Goal: Task Accomplishment & Management: Manage account settings

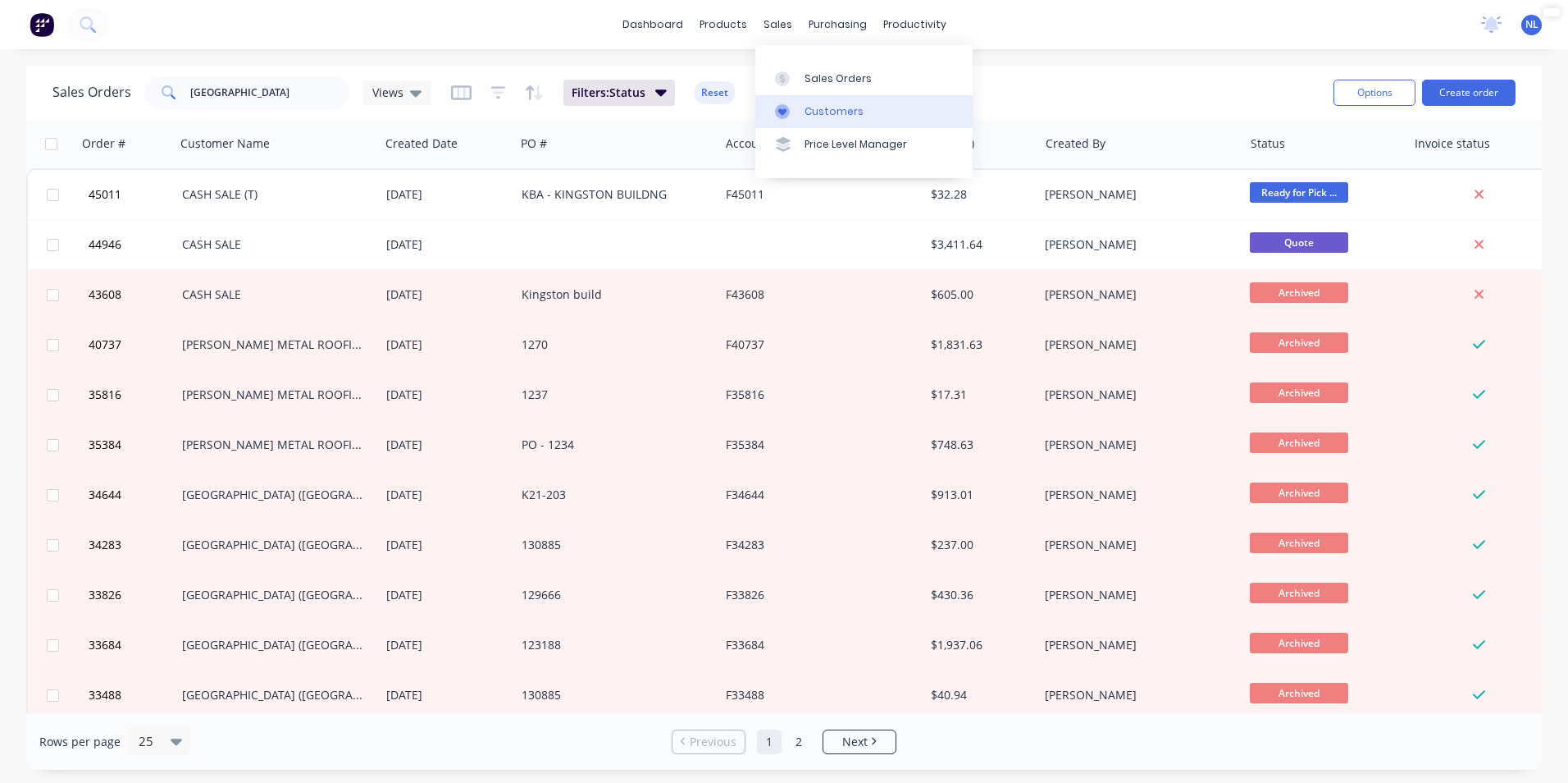
click at [828, 98] on link "Customers" at bounding box center [863, 111] width 218 height 33
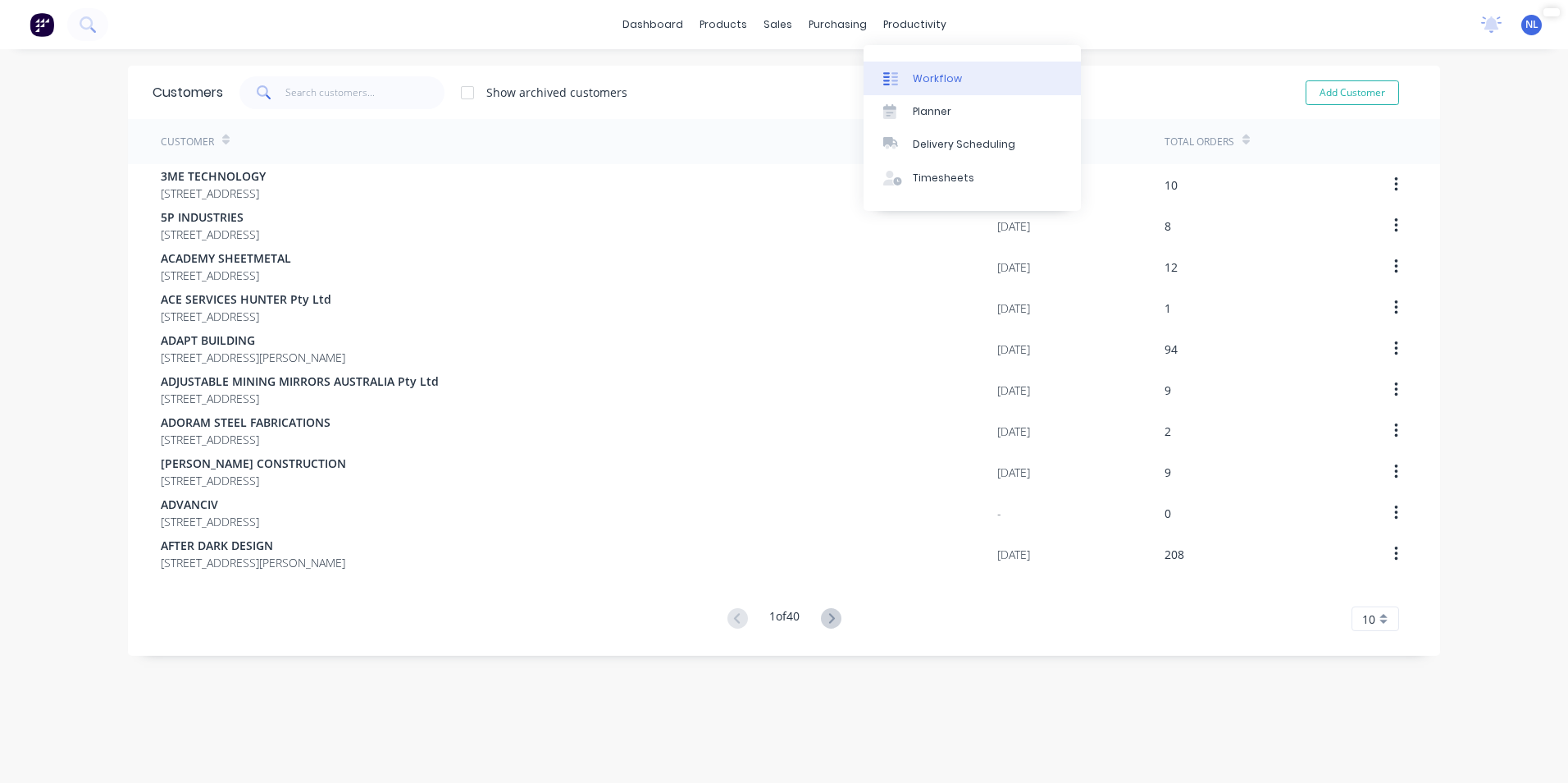
click at [909, 83] on link "Workflow" at bounding box center [971, 78] width 218 height 33
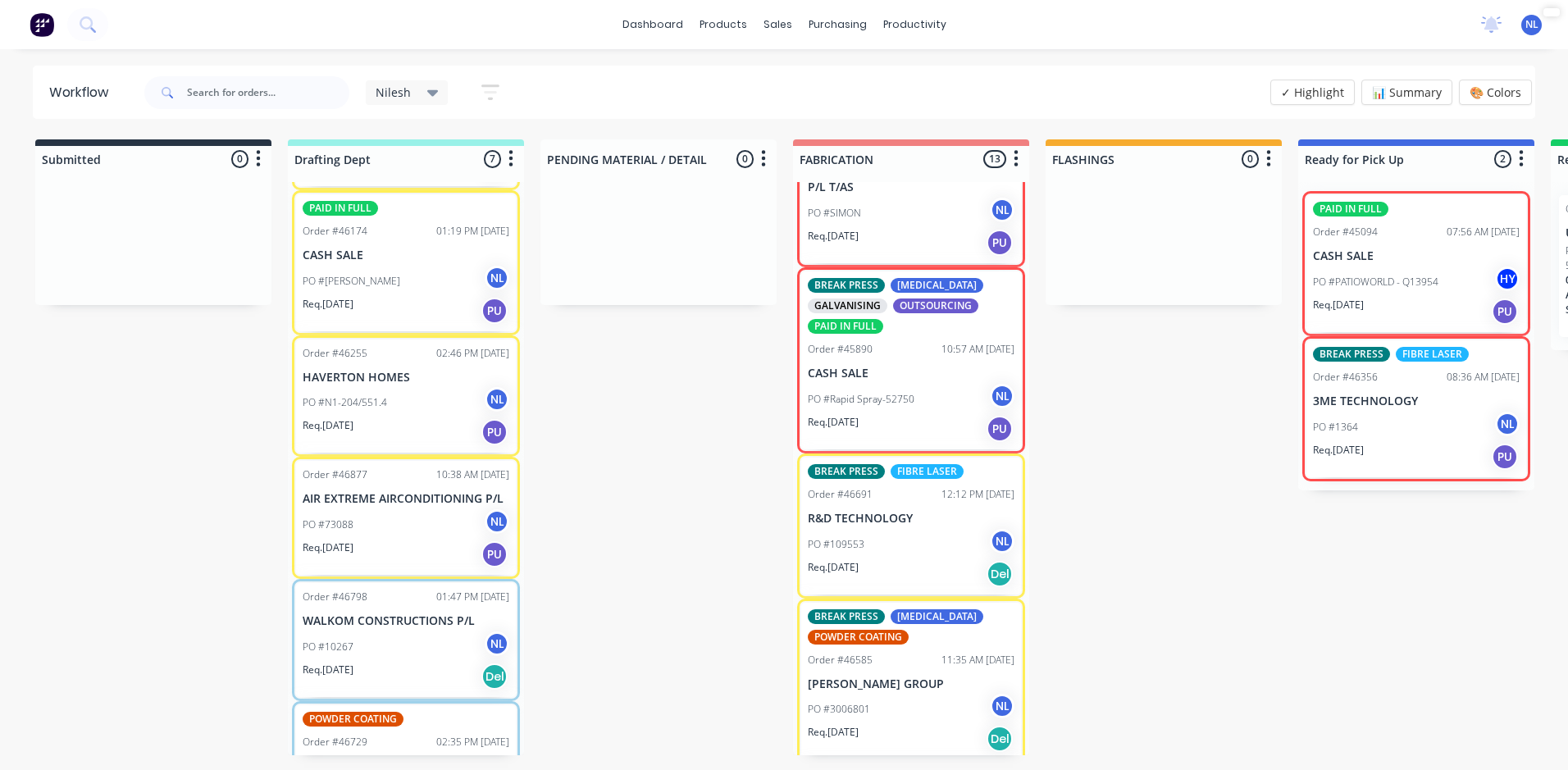
scroll to position [64, 0]
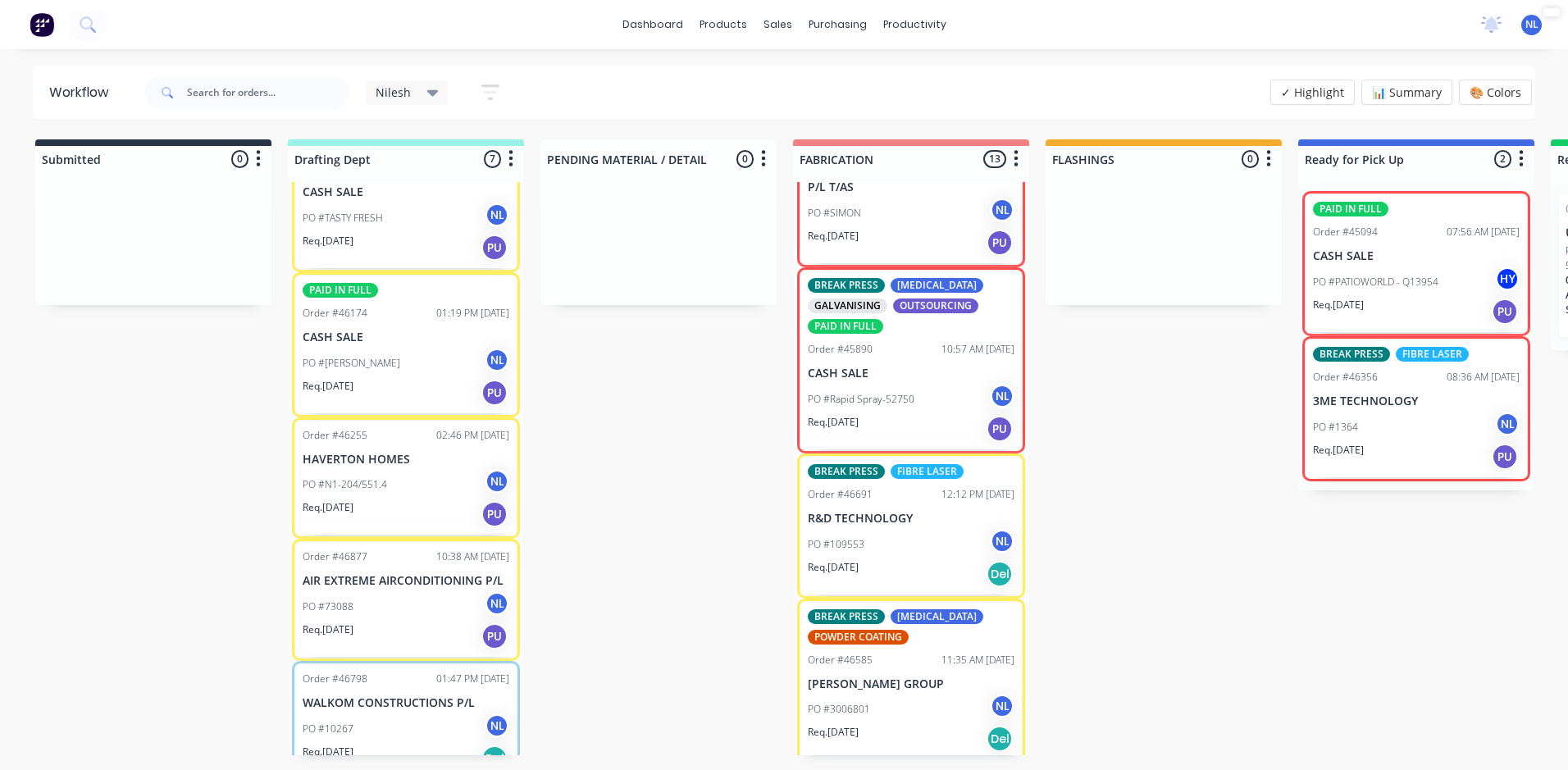
click at [420, 504] on div "Req. [DATE] PU" at bounding box center [406, 514] width 207 height 28
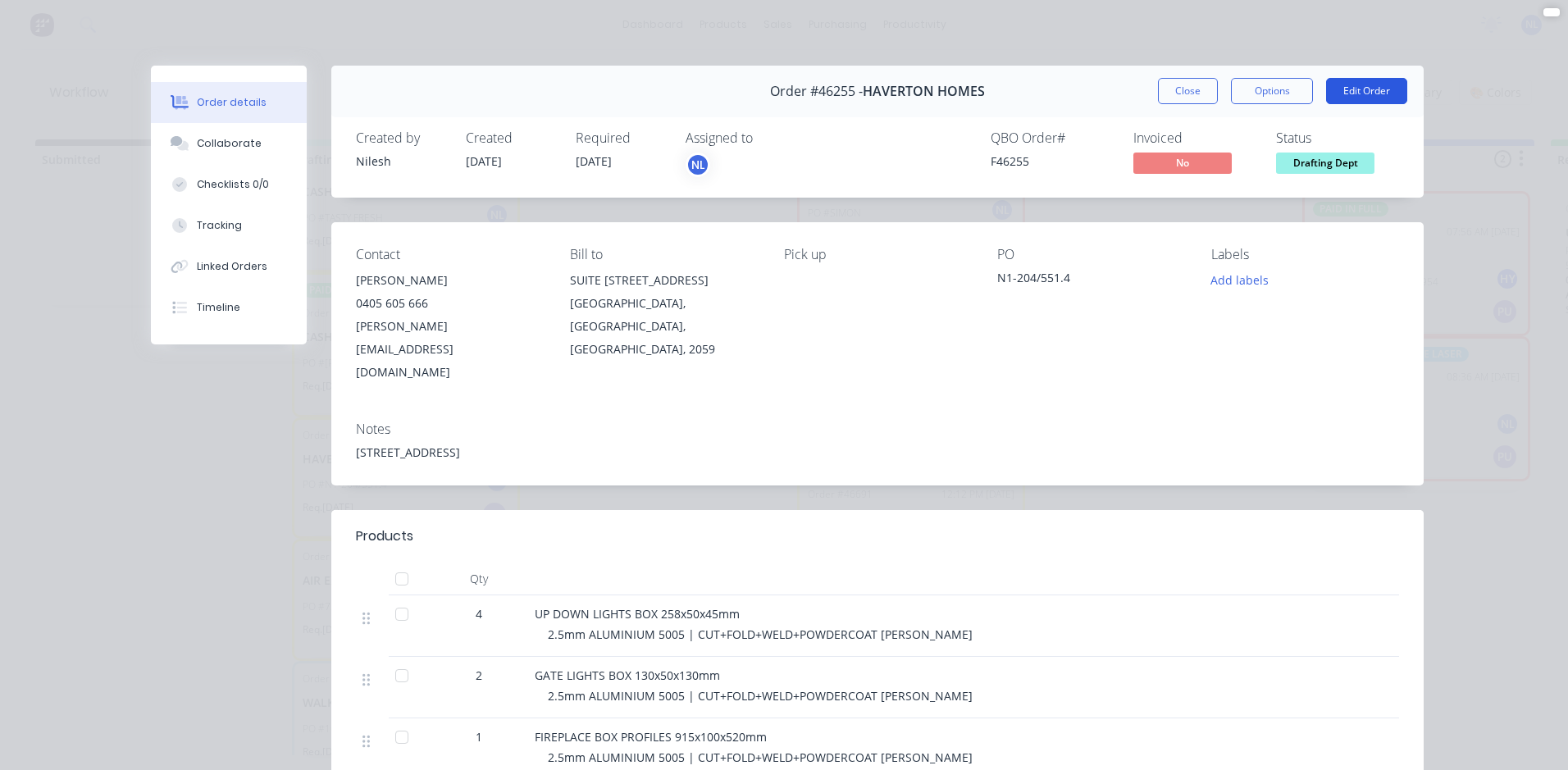
click at [1355, 87] on button "Edit Order" at bounding box center [1366, 91] width 82 height 26
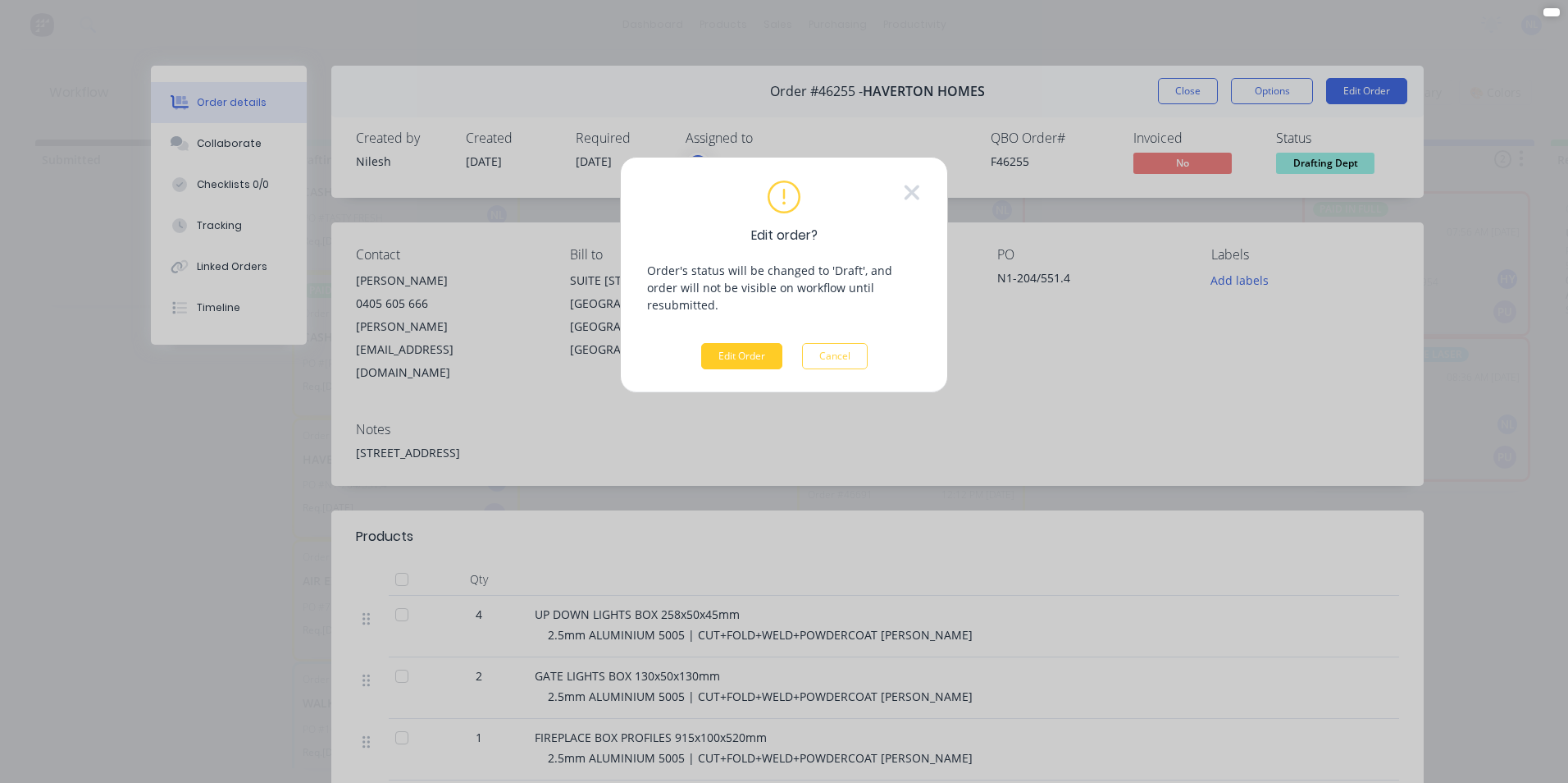
click at [741, 343] on button "Edit Order" at bounding box center [742, 356] width 82 height 26
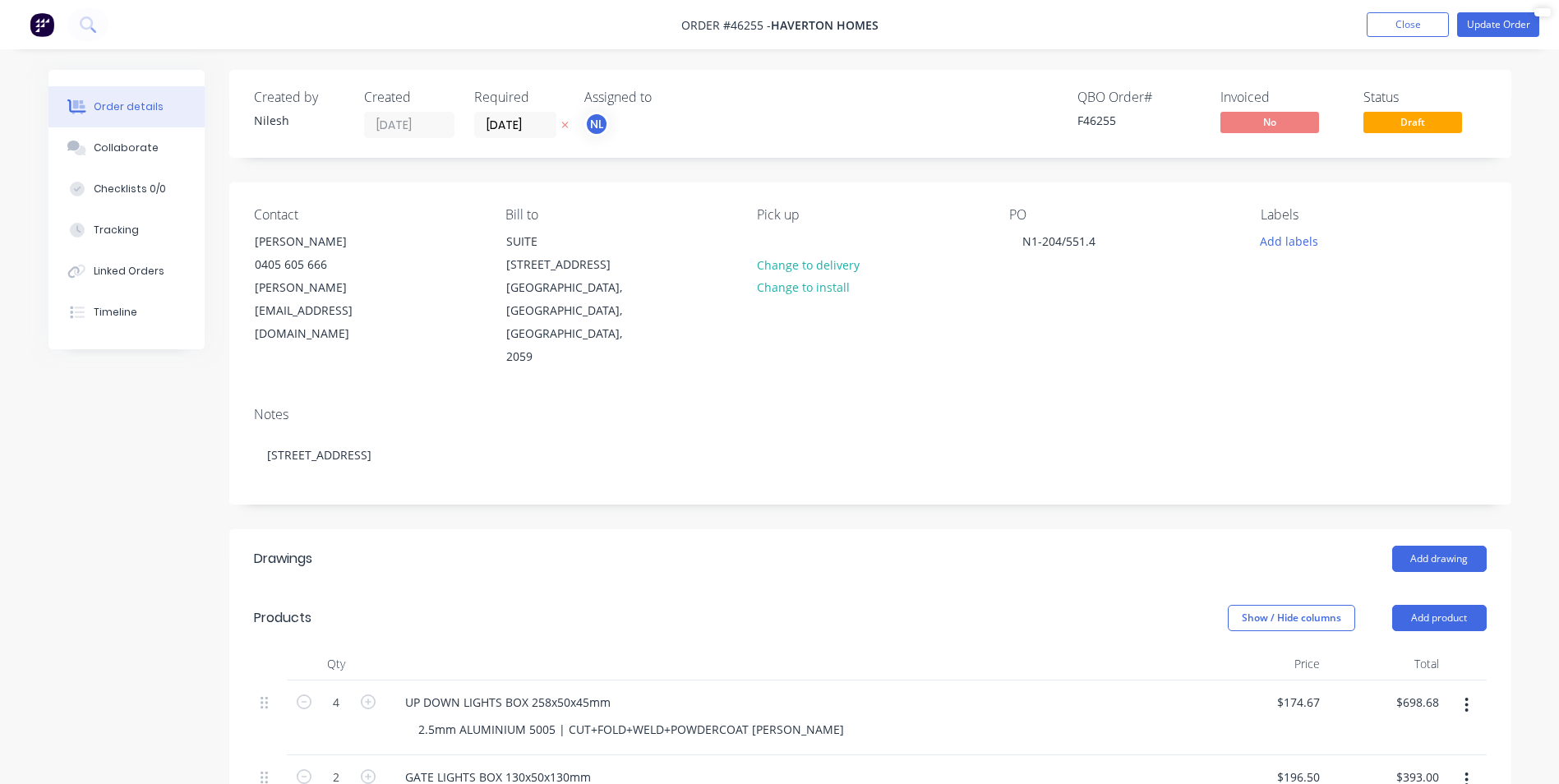
click at [509, 114] on label "15/08/25" at bounding box center [515, 125] width 82 height 26
click at [509, 114] on input "15/08/25" at bounding box center [515, 125] width 81 height 25
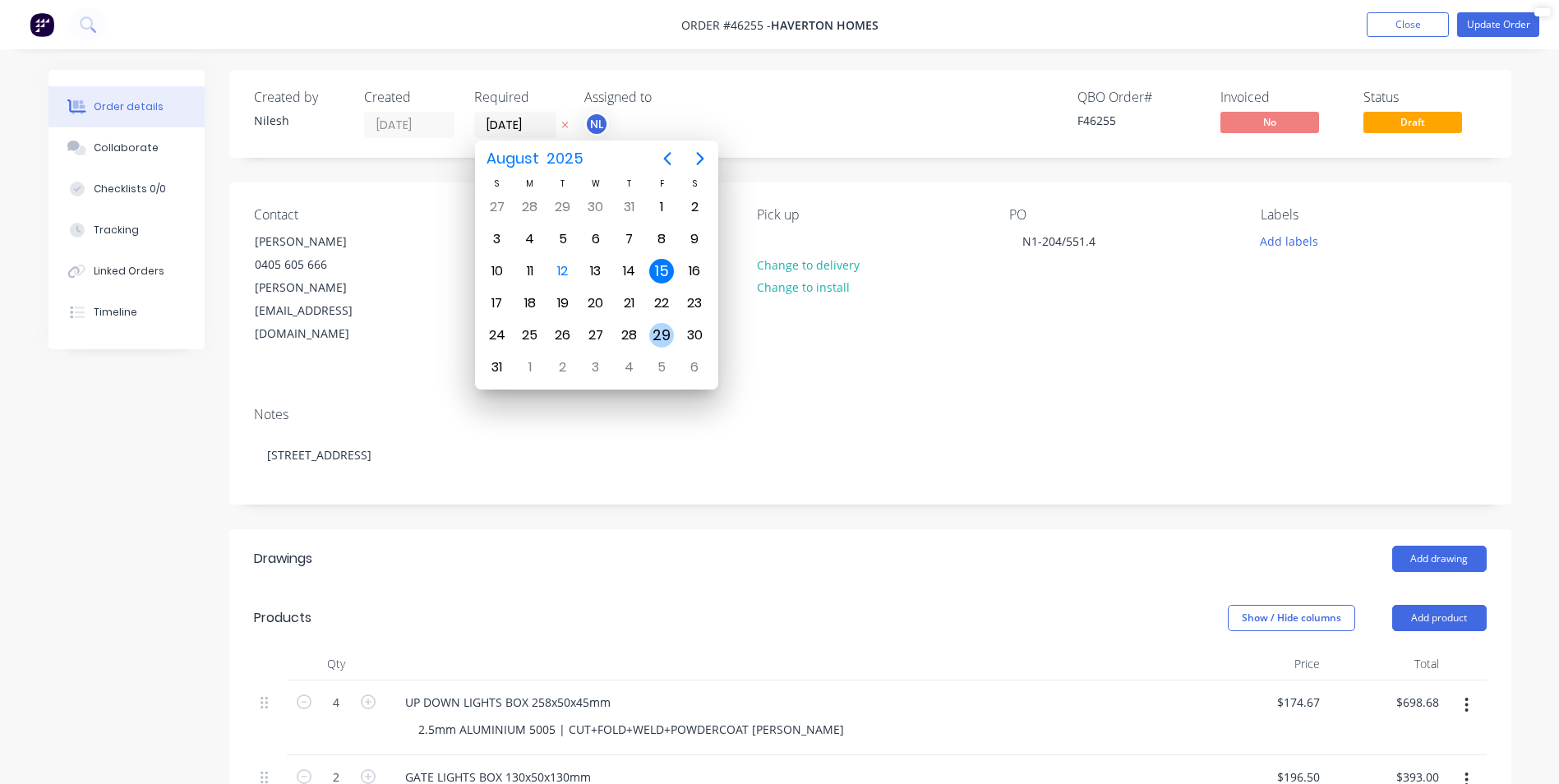
click at [661, 335] on div "29" at bounding box center [661, 335] width 25 height 25
type input "29/08/25"
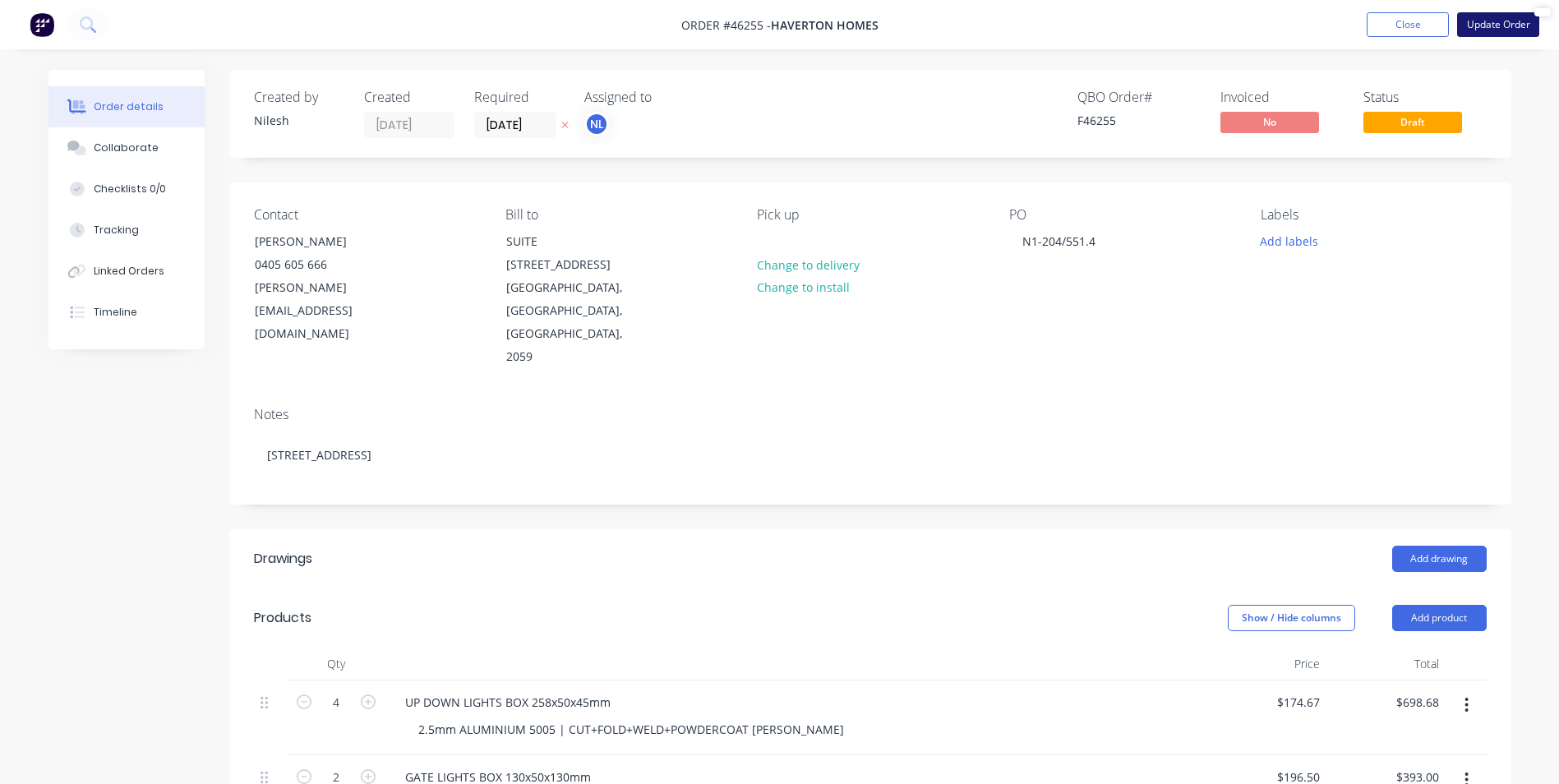
click at [1499, 22] on button "Update Order" at bounding box center [1498, 24] width 82 height 25
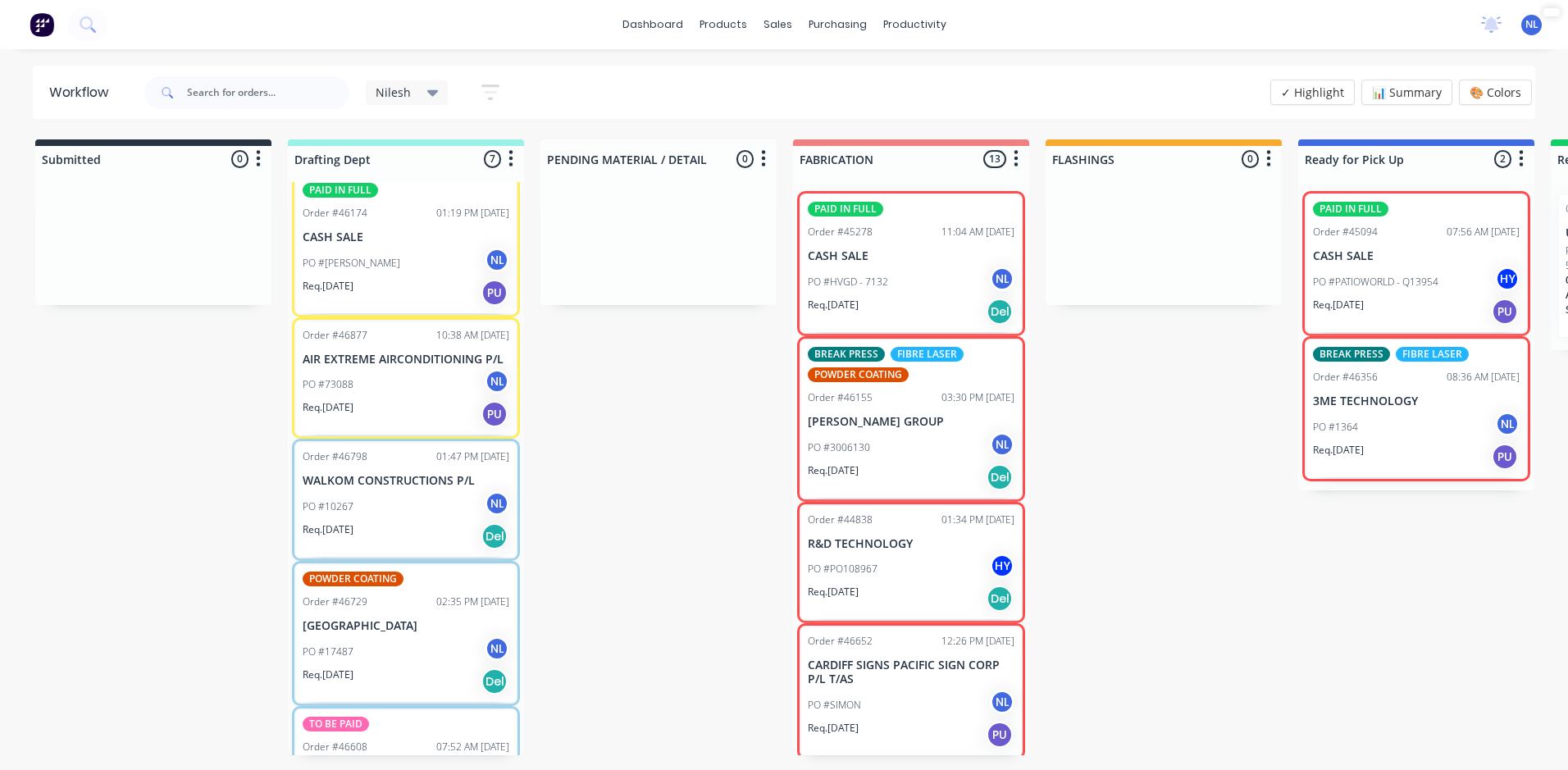
scroll to position [246, 0]
